Goal: Transaction & Acquisition: Purchase product/service

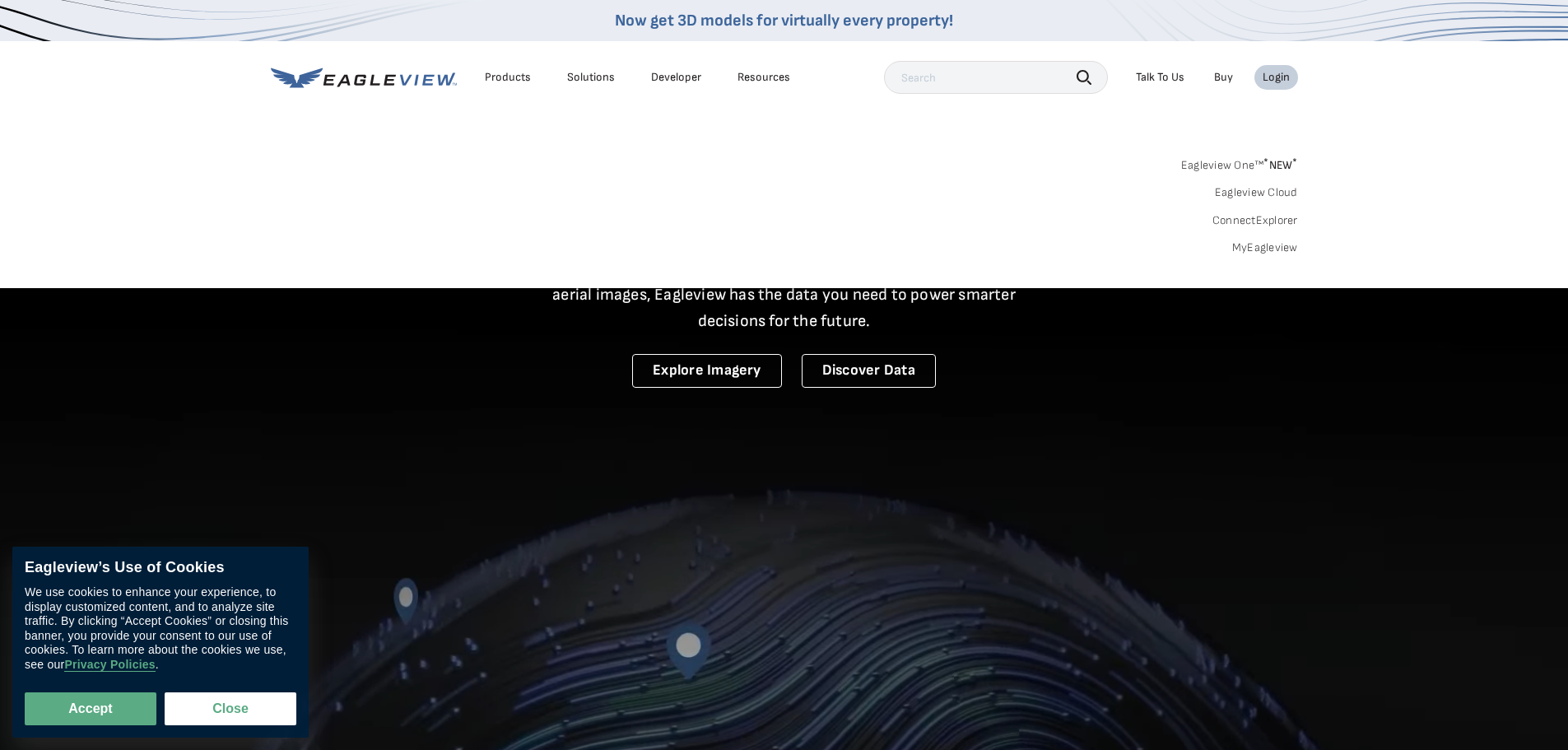
click at [1274, 80] on div "Login" at bounding box center [1276, 77] width 27 height 15
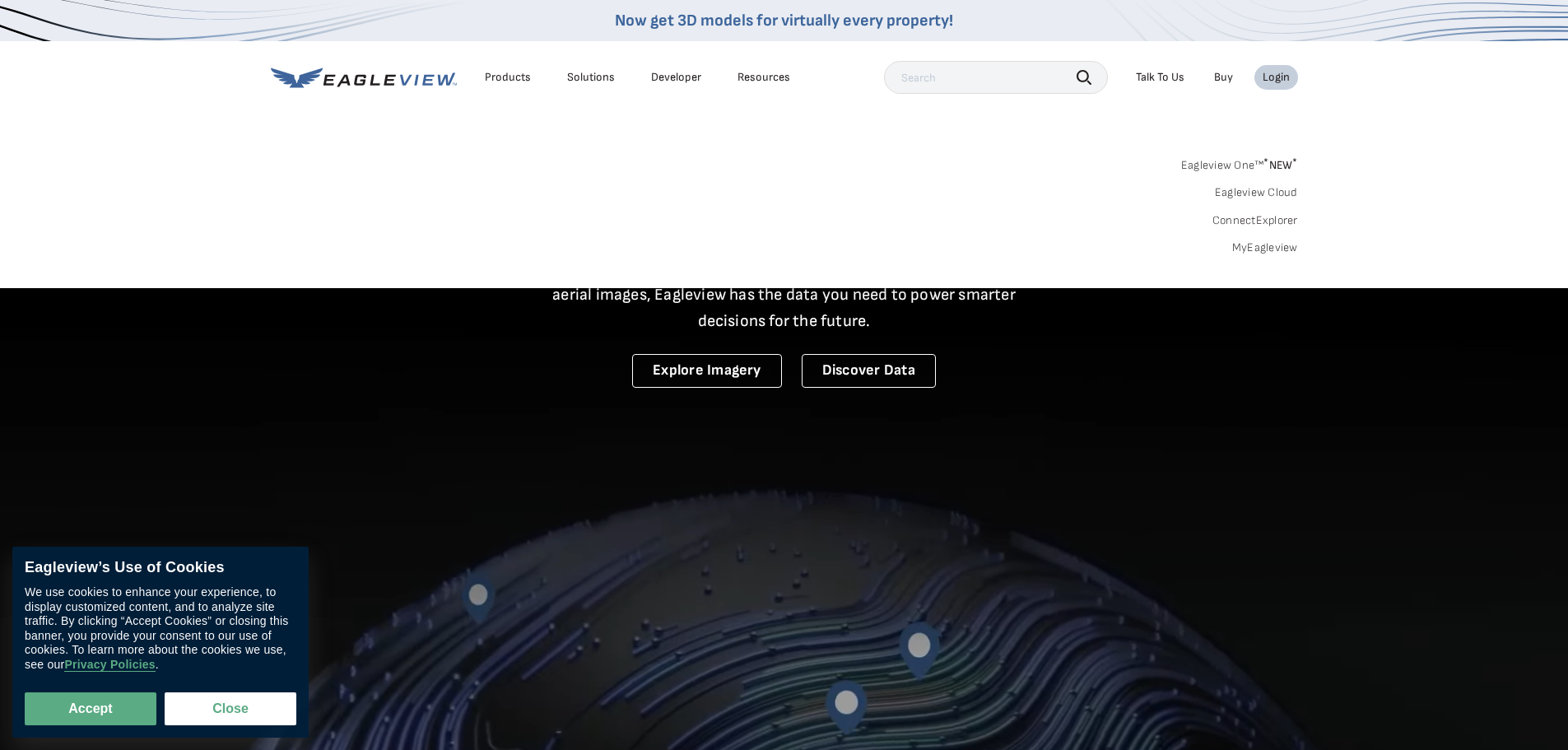
click at [1274, 80] on div "Login" at bounding box center [1276, 77] width 27 height 15
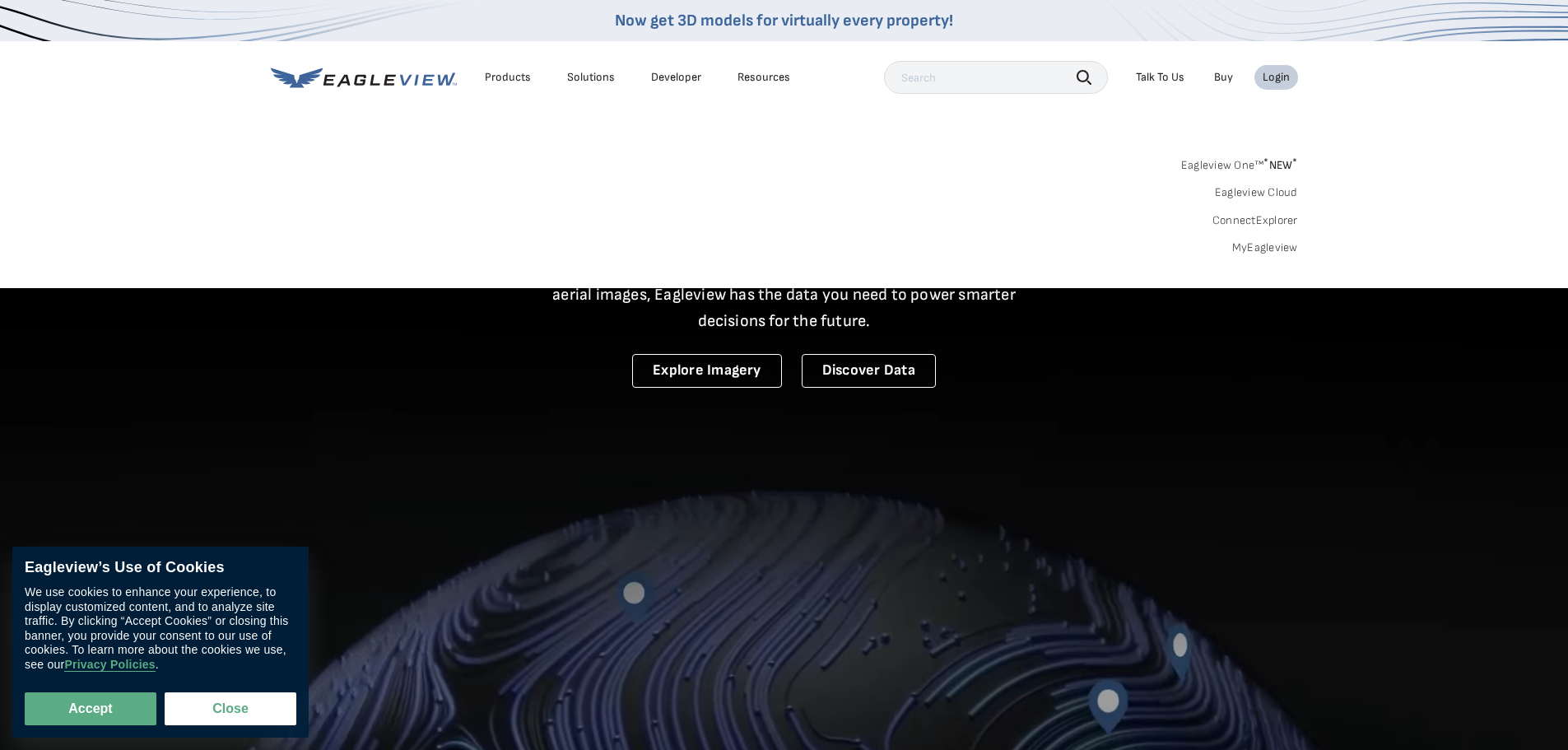
click at [1286, 246] on link "MyEagleview" at bounding box center [1265, 248] width 66 height 15
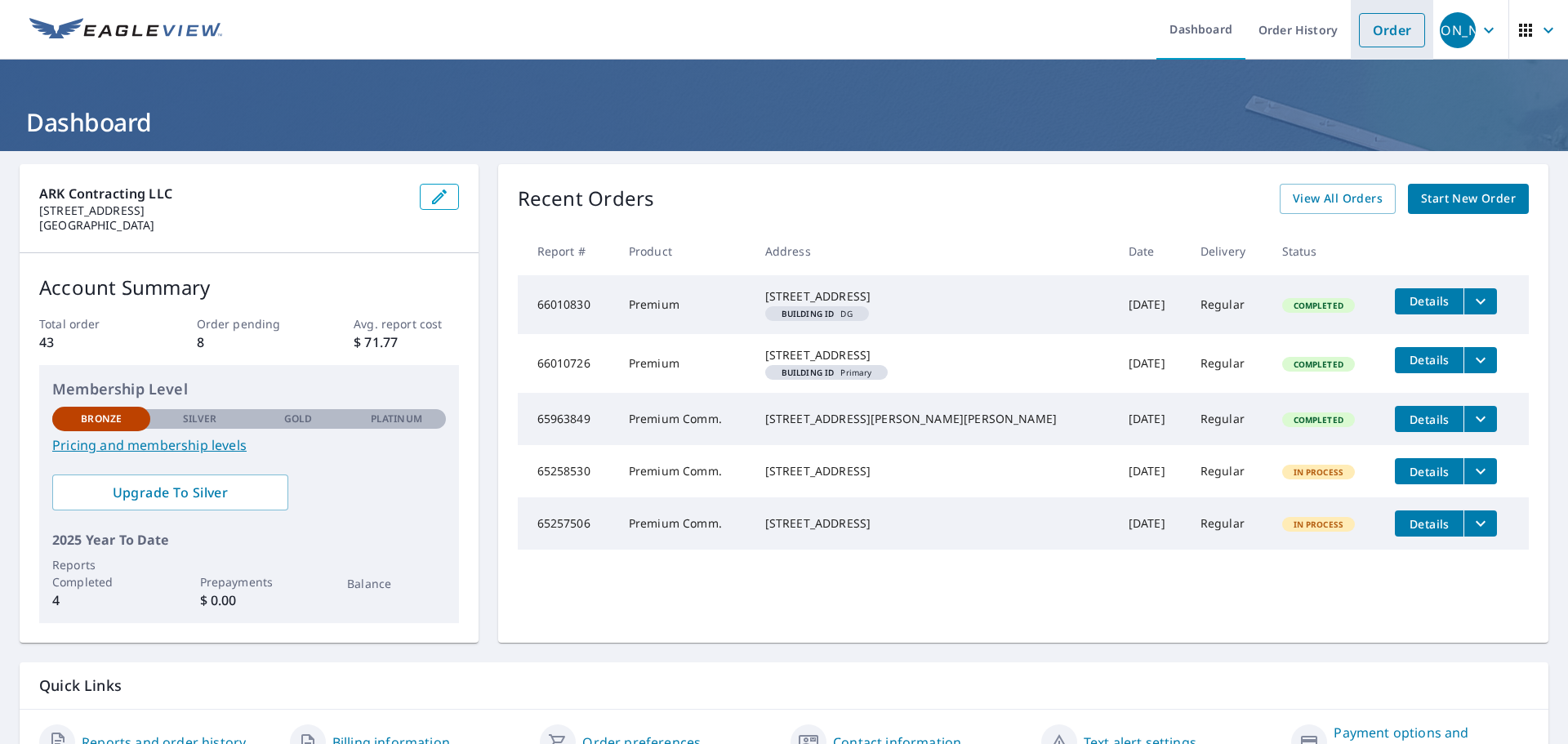
click at [1374, 30] on link "Order" at bounding box center [1391, 30] width 66 height 34
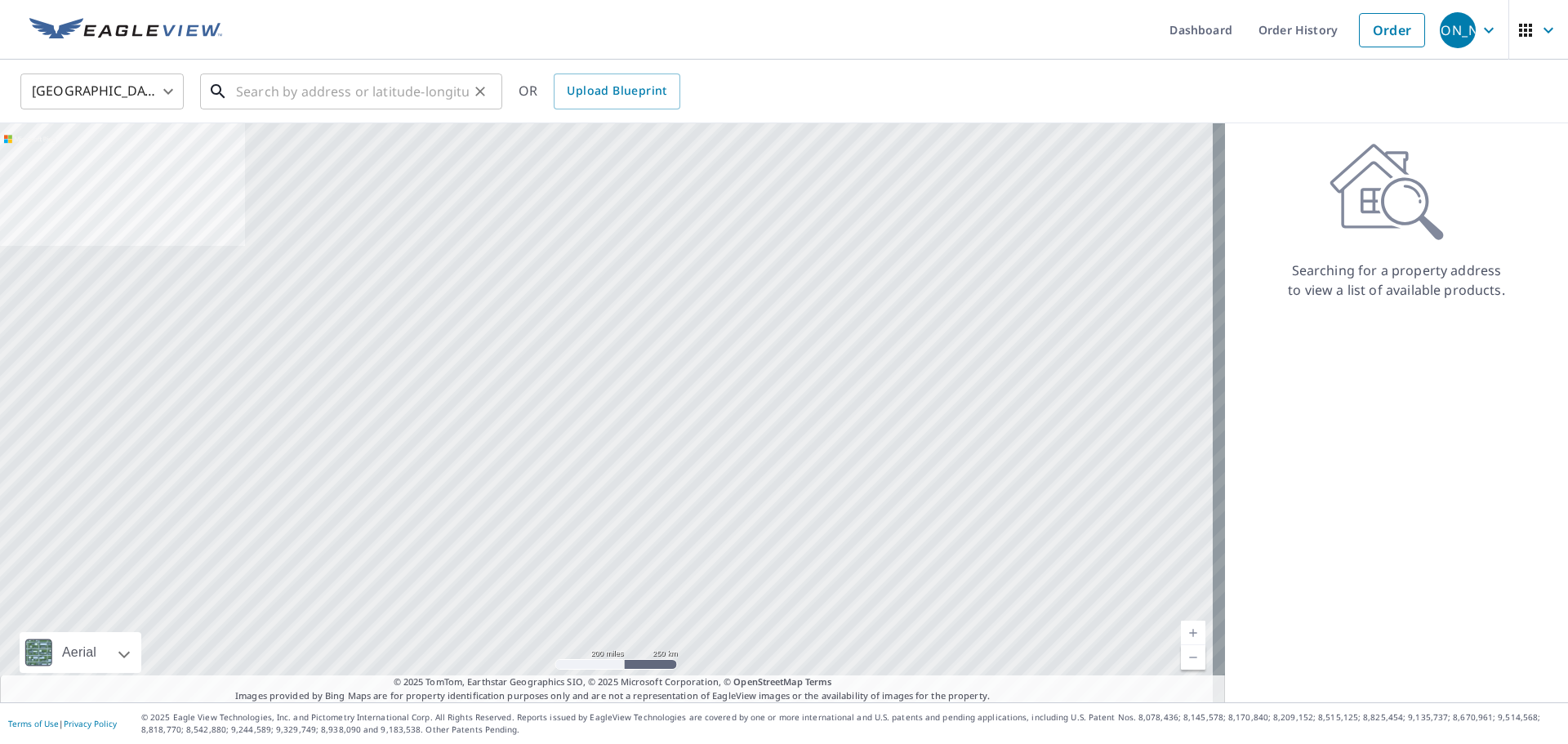
click at [376, 93] on input "text" at bounding box center [352, 91] width 233 height 46
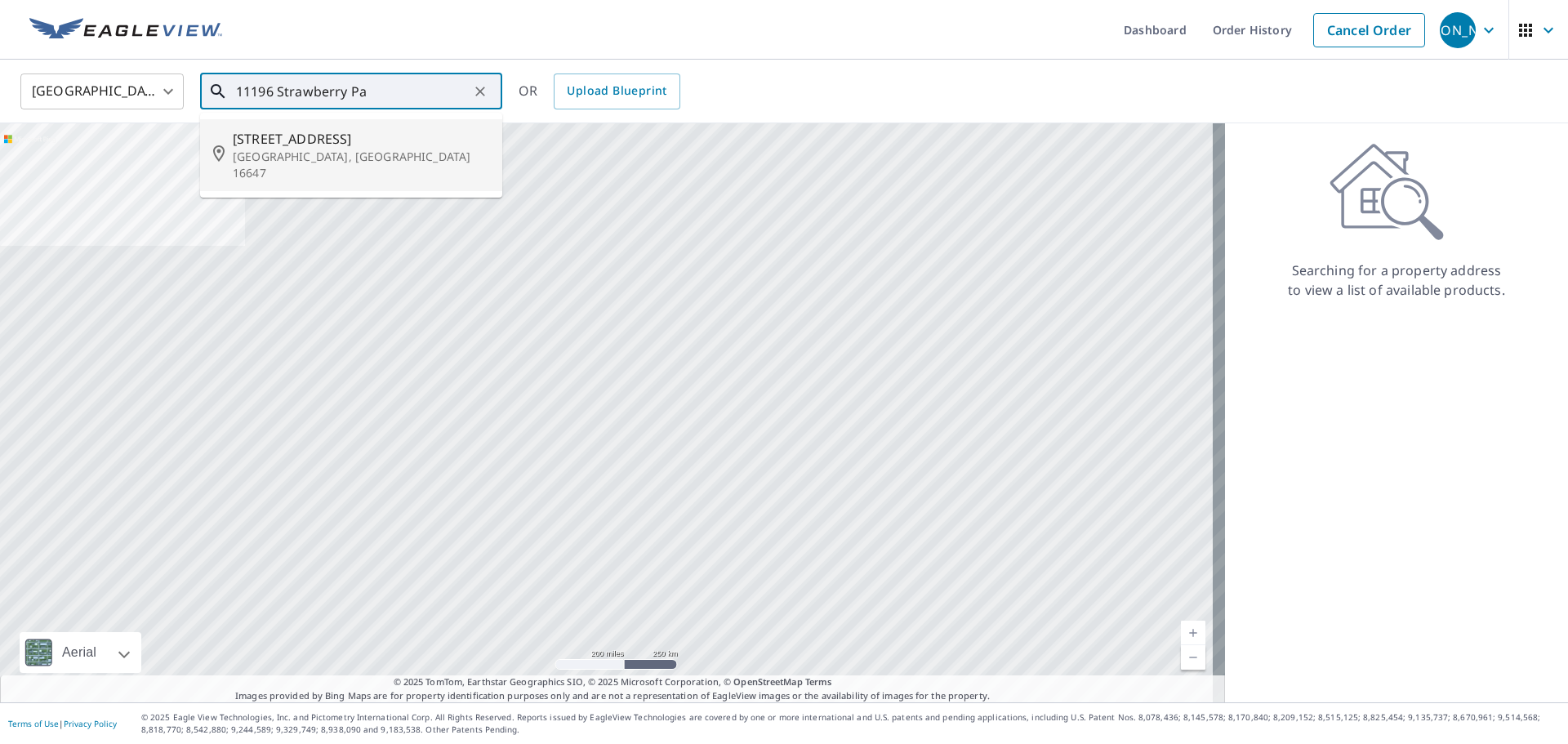
click at [352, 143] on span "11196 Strawberry Patch Rd" at bounding box center [360, 138] width 256 height 19
type input "11196 Strawberry Patch Rd Hesston, PA 16647"
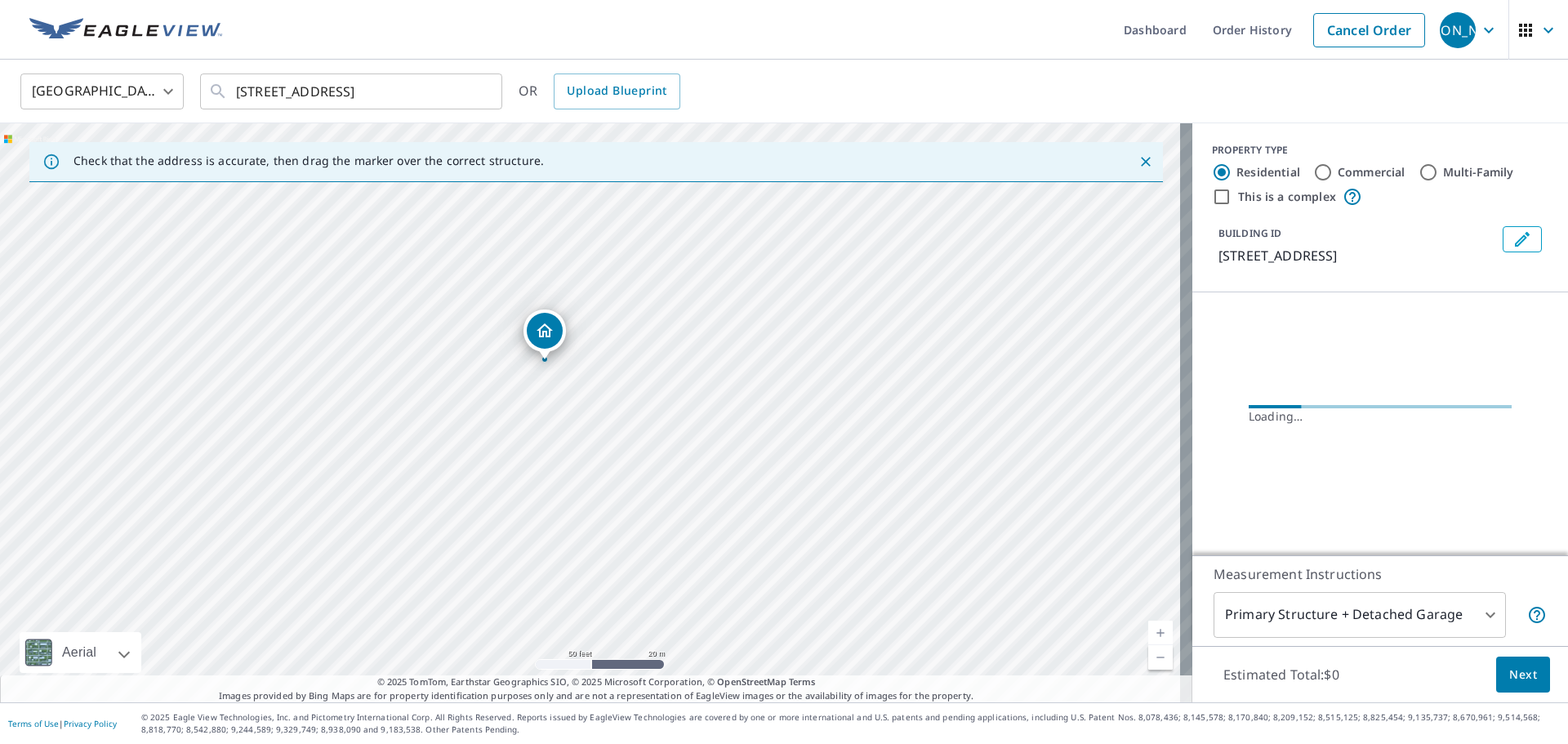
drag, startPoint x: 524, startPoint y: 281, endPoint x: 637, endPoint y: 423, distance: 181.5
click at [637, 423] on div "11196 Strawberry Patch Rd Hesston, PA 16647" at bounding box center [596, 413] width 1192 height 579
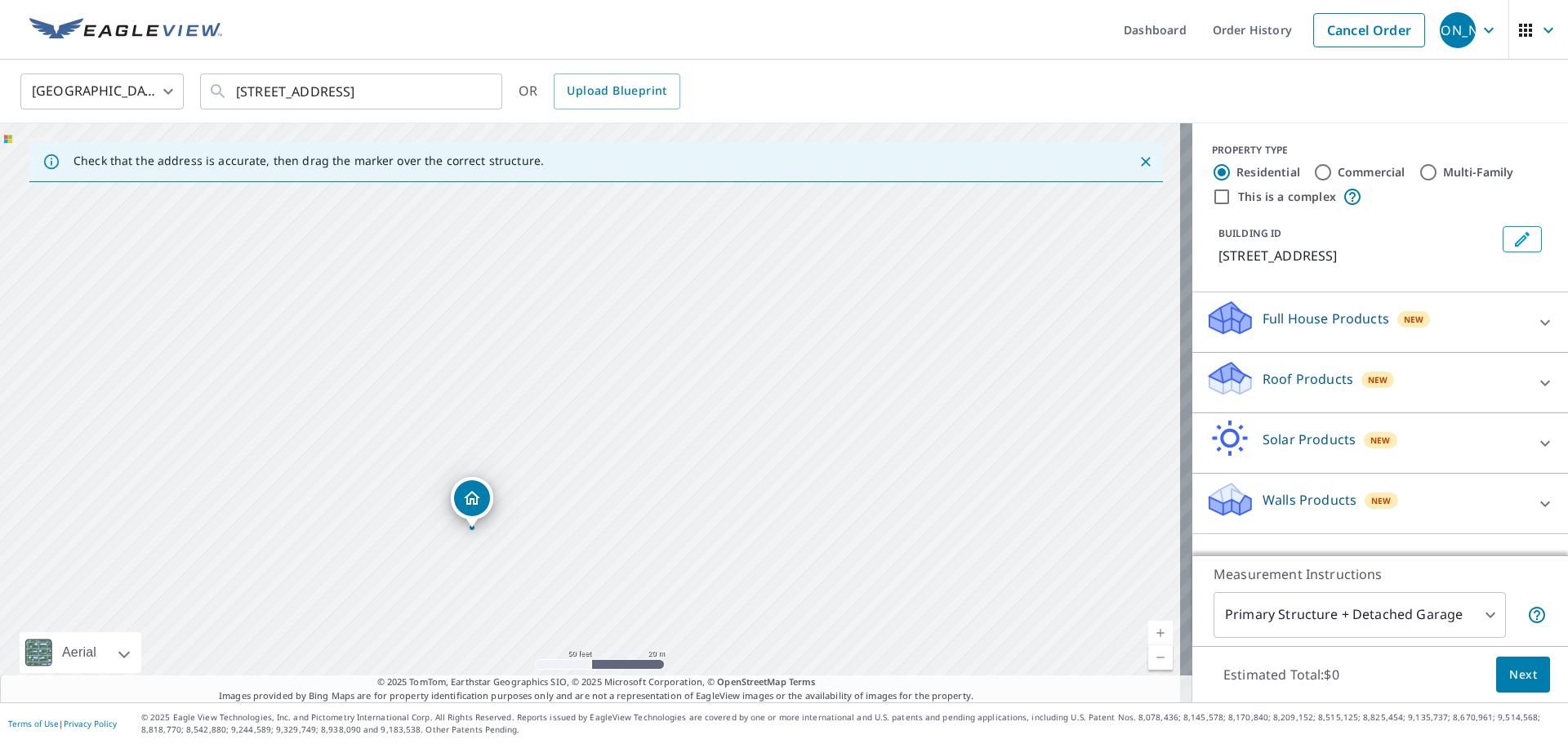
drag, startPoint x: 901, startPoint y: 336, endPoint x: 784, endPoint y: 454, distance: 166.2
click at [784, 454] on div "11196 Strawberry Patch Rd Hesston, PA 16647" at bounding box center [596, 413] width 1192 height 579
drag, startPoint x: 467, startPoint y: 495, endPoint x: 728, endPoint y: 315, distance: 317.1
click at [1510, 677] on span "Next" at bounding box center [1523, 675] width 28 height 20
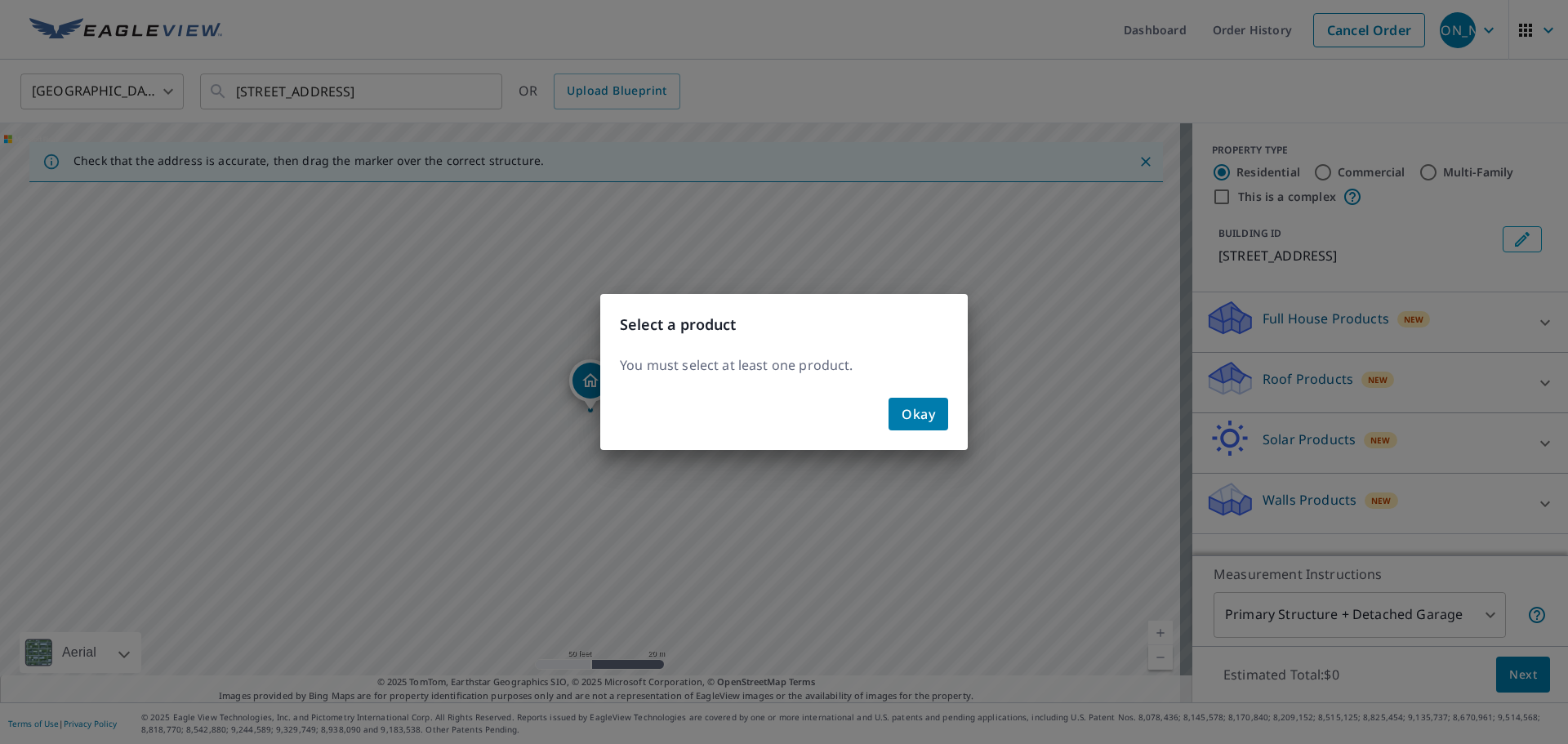
click at [927, 416] on span "Okay" at bounding box center [918, 413] width 33 height 23
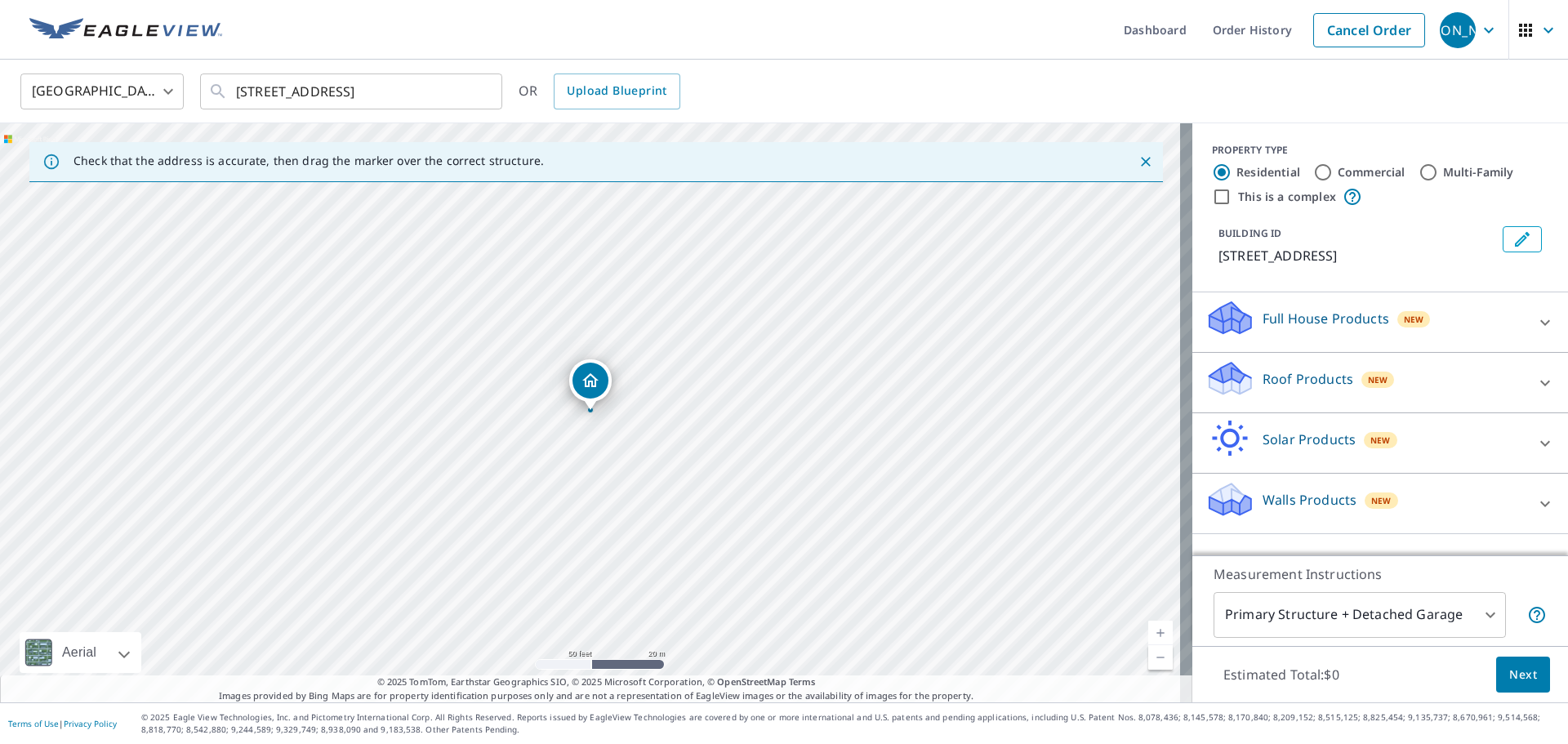
click at [1284, 405] on div "Roof Products New" at bounding box center [1366, 383] width 320 height 47
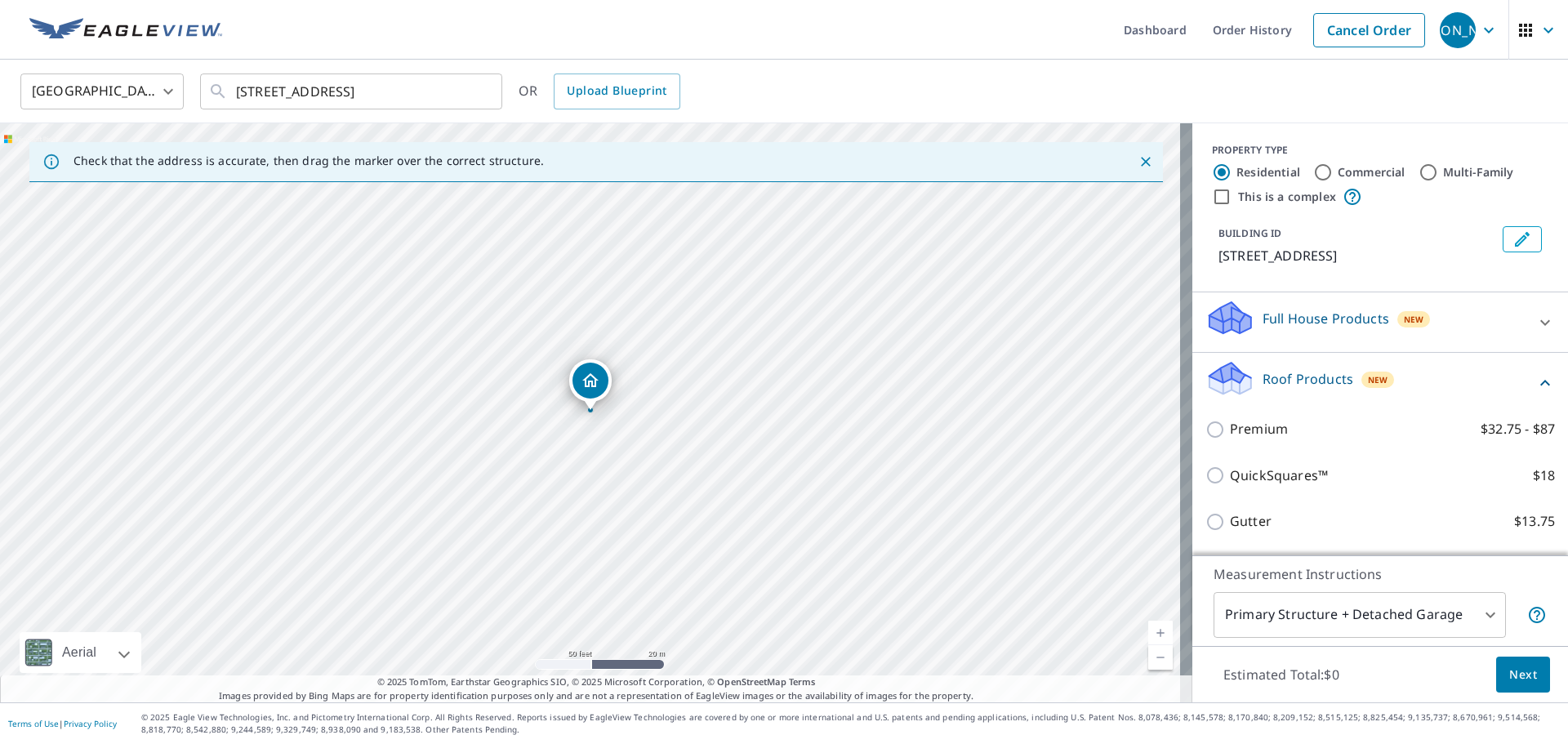
scroll to position [82, 0]
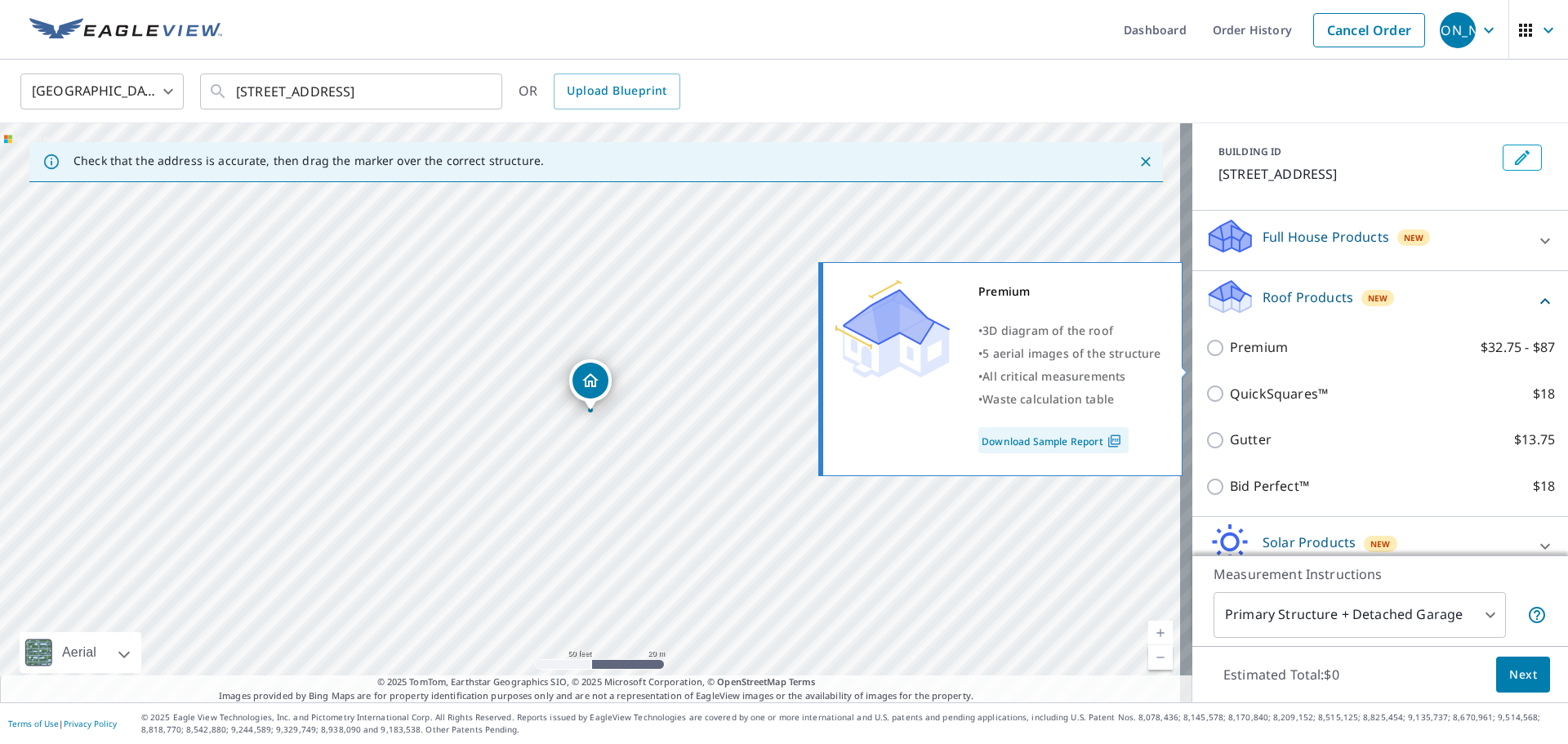
click at [1268, 354] on div "Premium $32.75 - $87" at bounding box center [1380, 348] width 350 height 47
click at [1264, 358] on p "Premium" at bounding box center [1258, 347] width 58 height 20
click at [1230, 358] on input "Premium $32.75 - $87" at bounding box center [1218, 347] width 24 height 19
checkbox input "true"
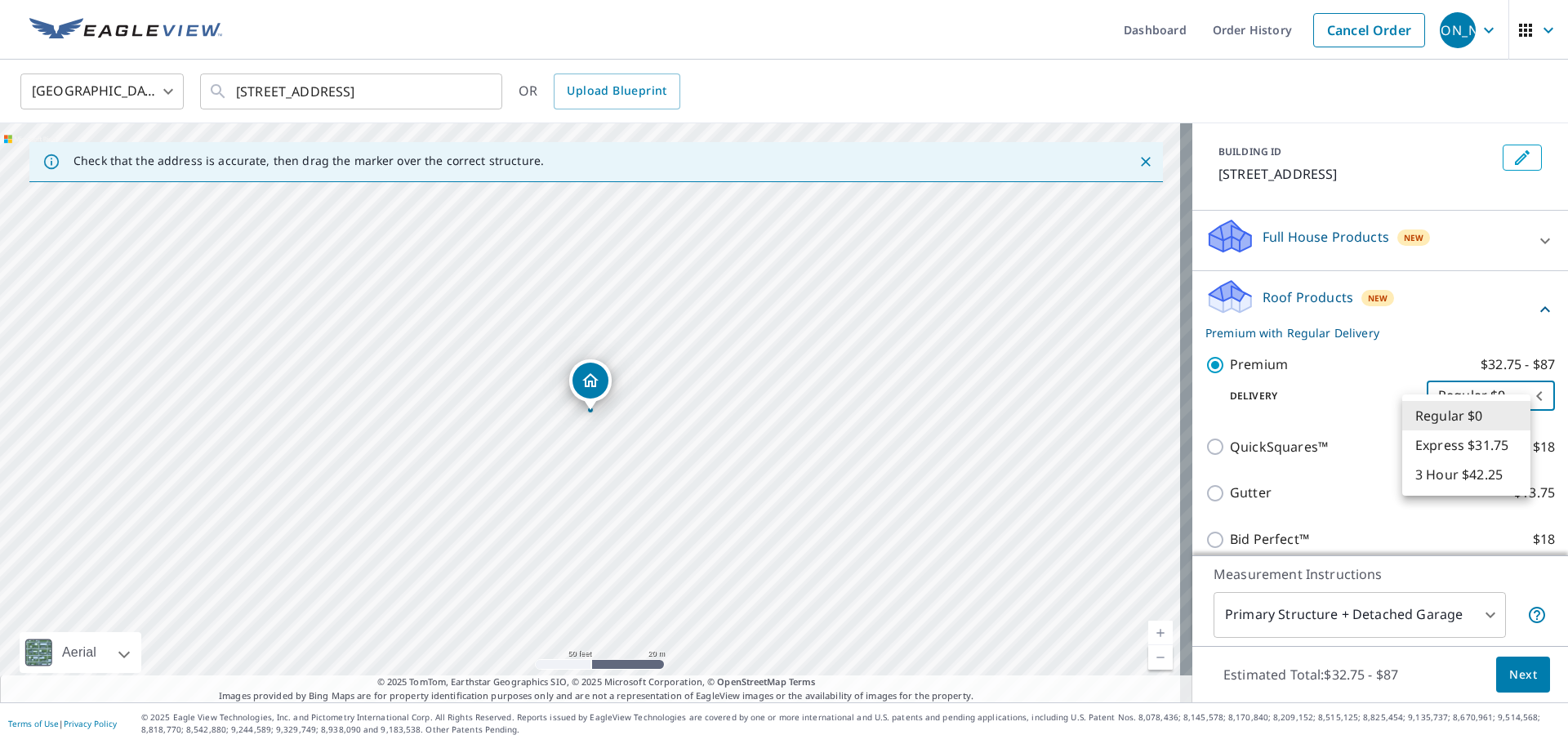
click at [1512, 412] on body "JA JA Dashboard Order History Cancel Order JA United States US ​ 11196 Strawber…" at bounding box center [784, 372] width 1568 height 744
click at [1487, 441] on li "Express $31.75" at bounding box center [1466, 445] width 129 height 29
type input "4"
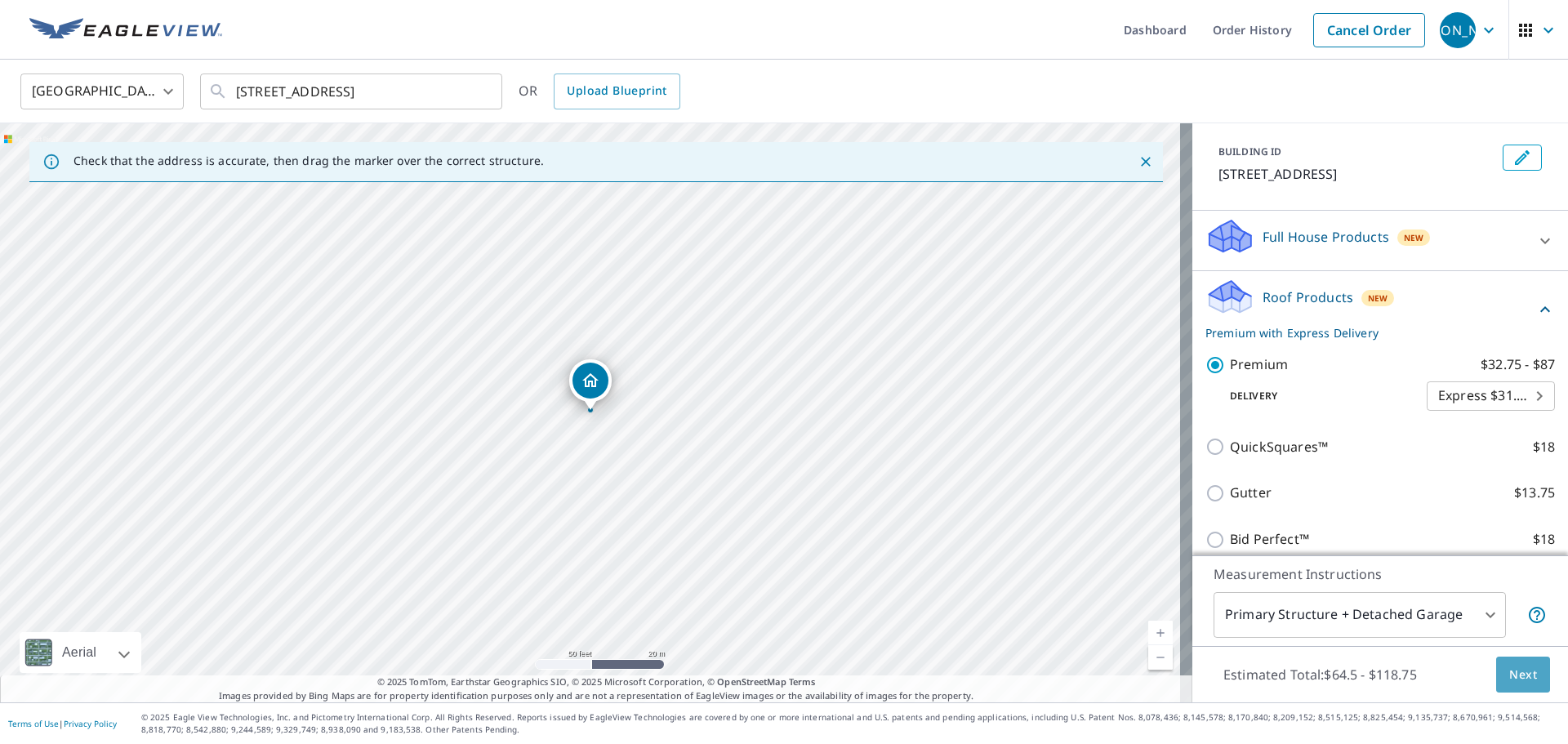
click at [1514, 669] on span "Next" at bounding box center [1523, 675] width 28 height 20
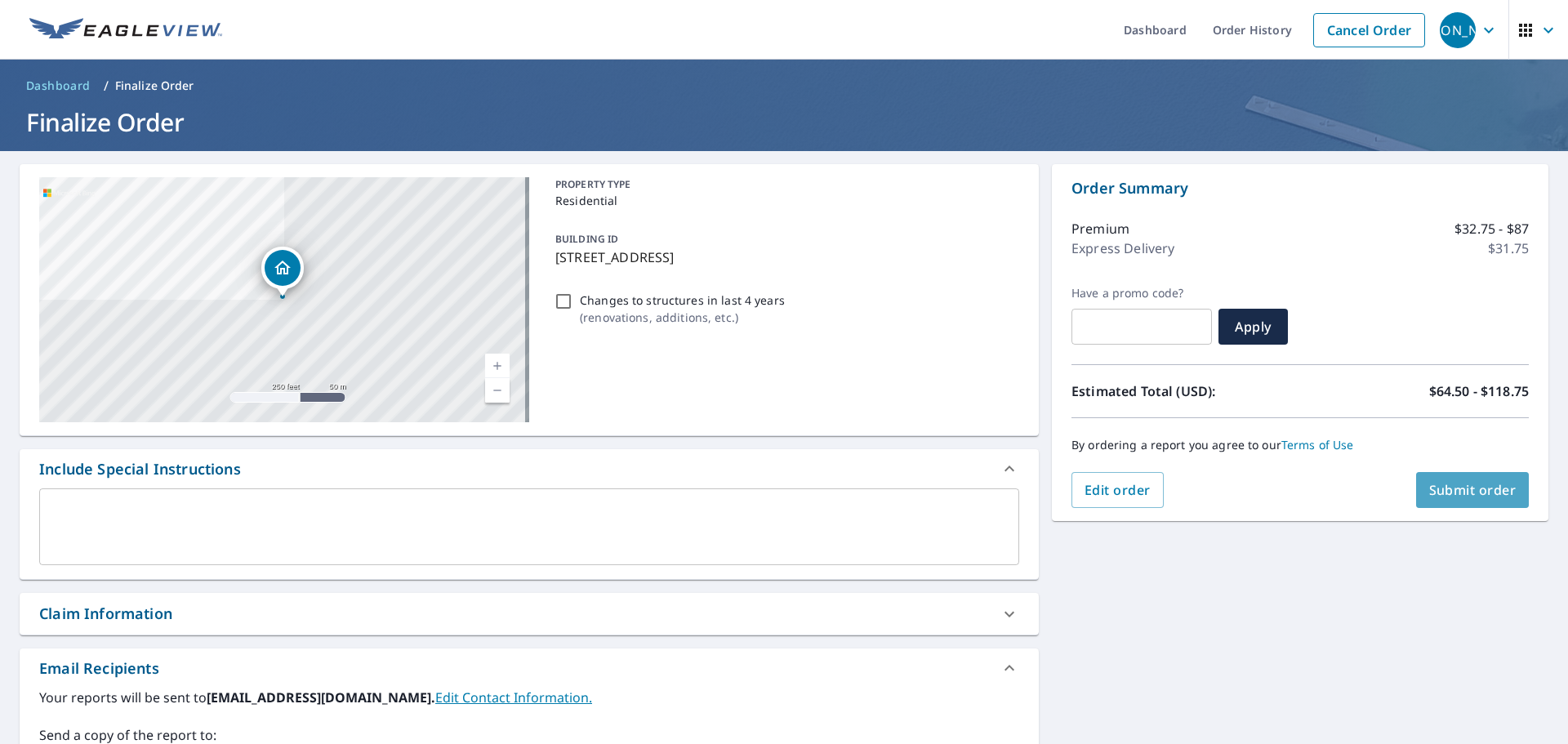
click at [1448, 489] on span "Submit order" at bounding box center [1473, 490] width 88 height 18
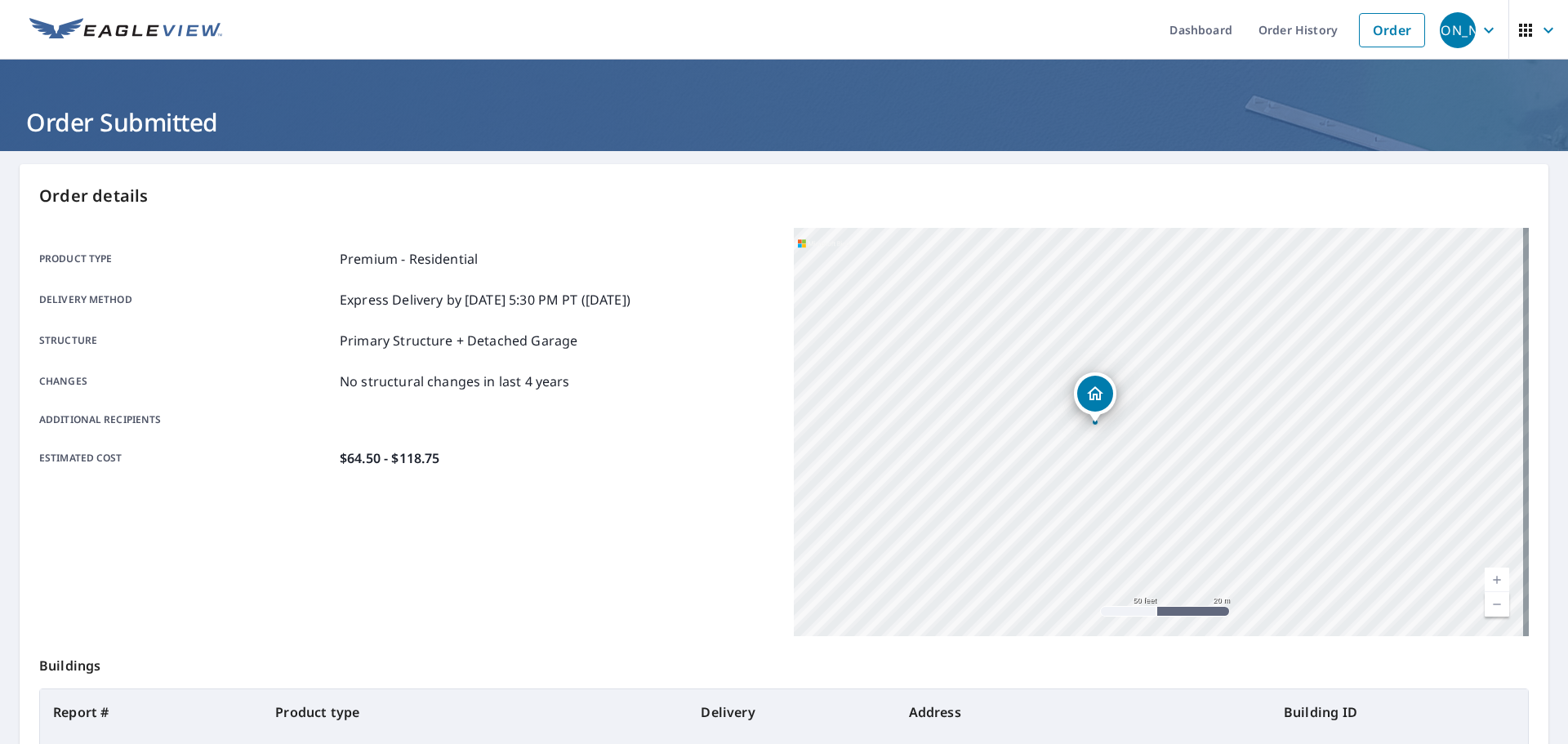
drag, startPoint x: 1238, startPoint y: 326, endPoint x: 1153, endPoint y: 478, distance: 174.2
click at [1153, 478] on div "11188 Strawberry Patch Rd Hesston, PA 16647" at bounding box center [1161, 431] width 735 height 408
